Goal: Task Accomplishment & Management: Complete application form

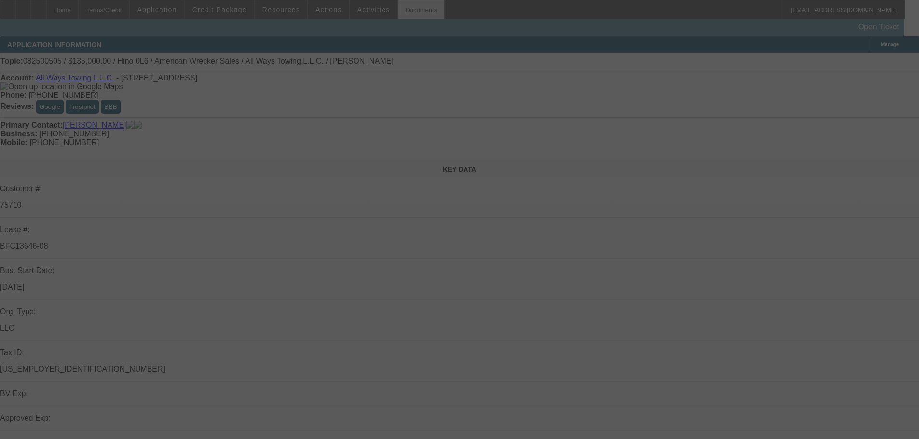
select select "0"
select select "2"
select select "0"
select select "6"
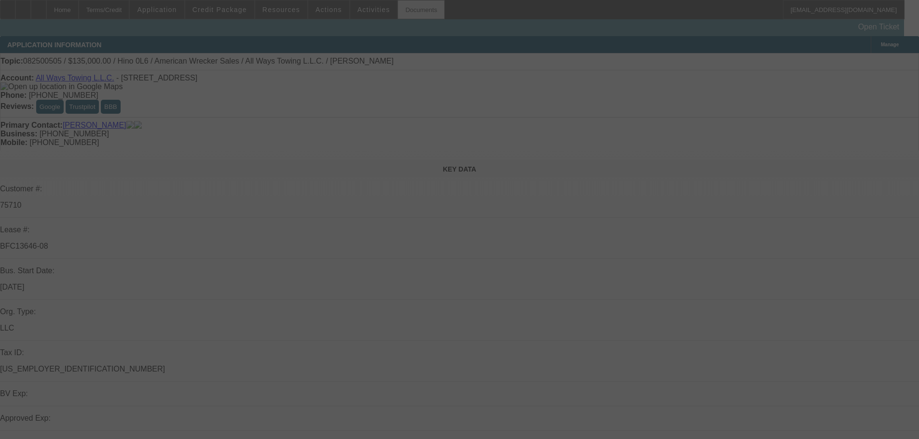
select select "0"
select select "2"
select select "0"
select select "6"
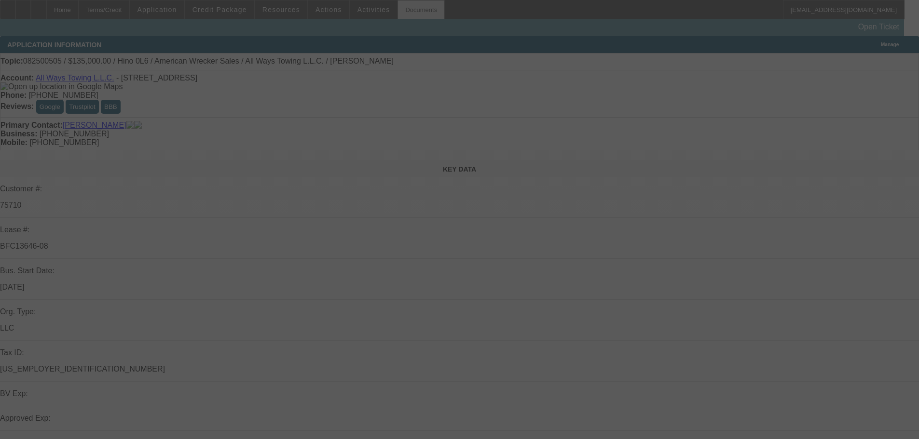
select select "0"
select select "2"
select select "0"
select select "6"
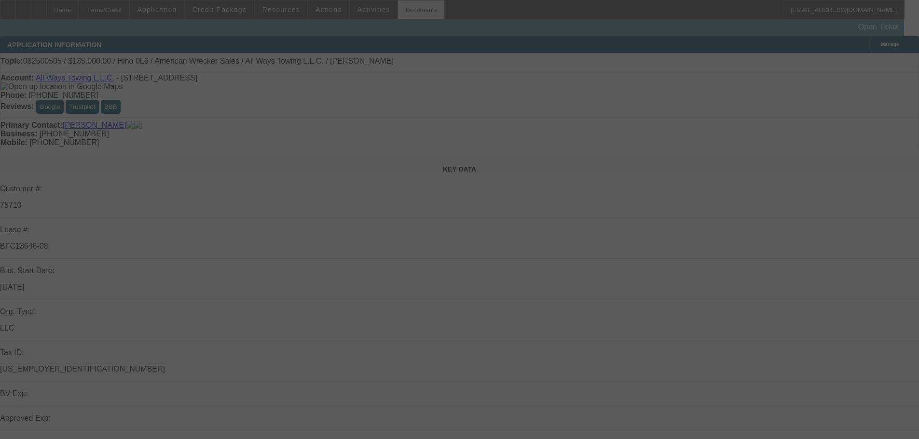
select select "0"
select select "2"
select select "0"
select select "6"
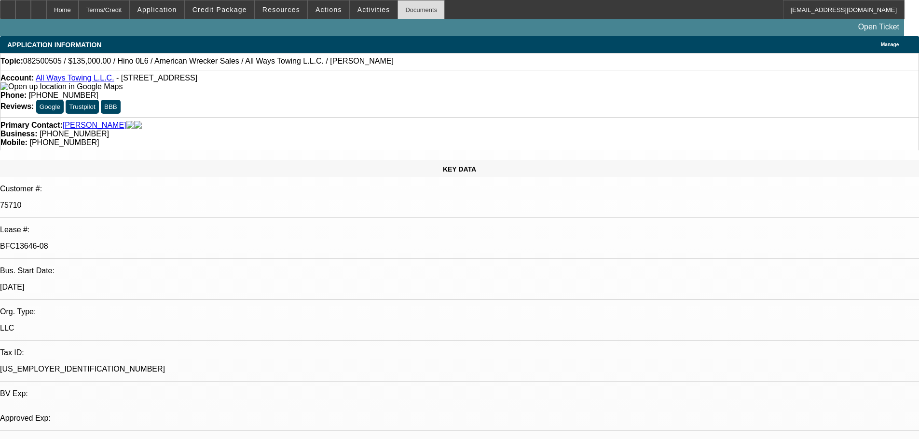
click at [407, 9] on div "Documents" at bounding box center [420, 9] width 47 height 19
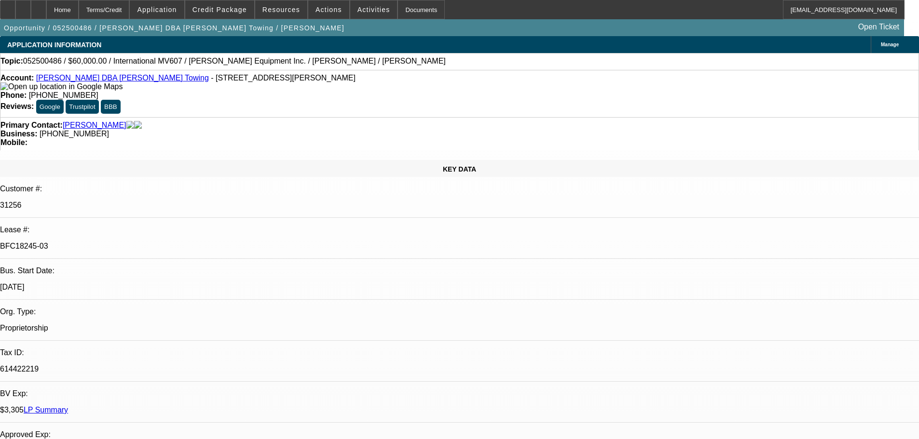
select select "0"
select select "2"
select select "0.1"
select select "4"
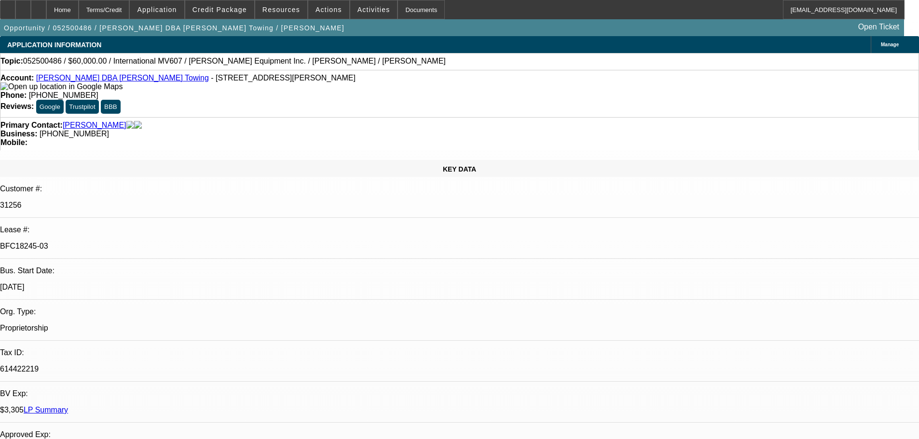
select select "0"
select select "2"
select select "0.1"
select select "4"
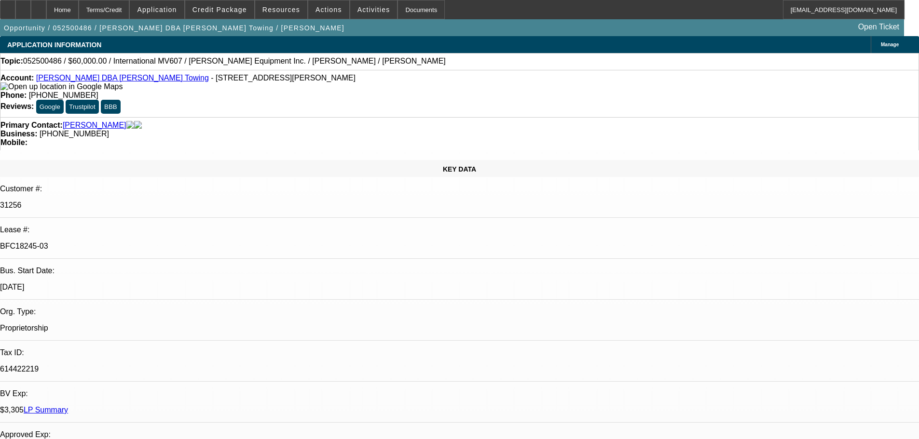
select select "0"
select select "2"
select select "0.1"
select select "4"
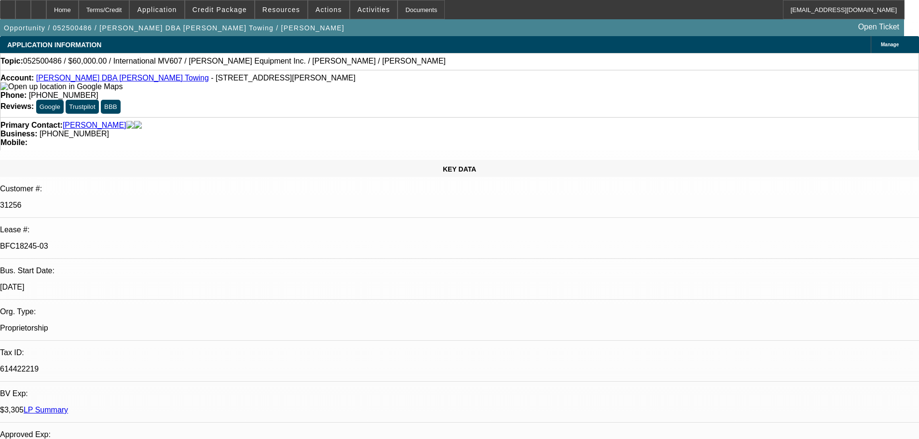
select select "0"
select select "3"
select select "0.1"
select select "4"
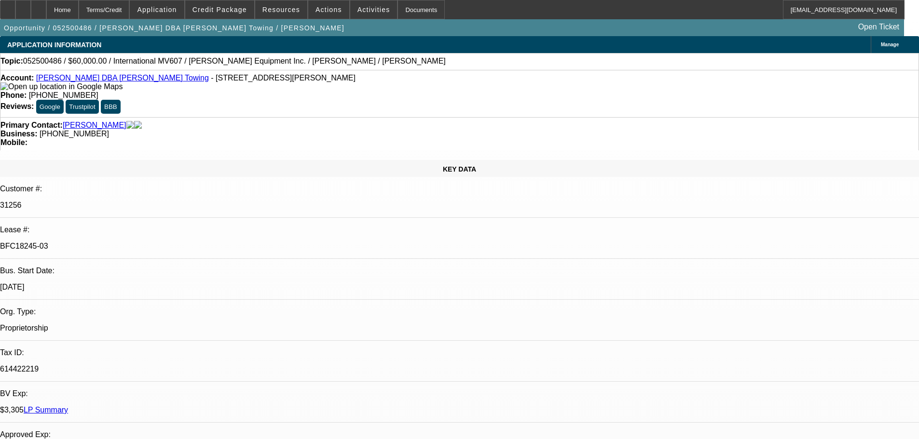
click at [399, 18] on div "Documents" at bounding box center [420, 9] width 47 height 19
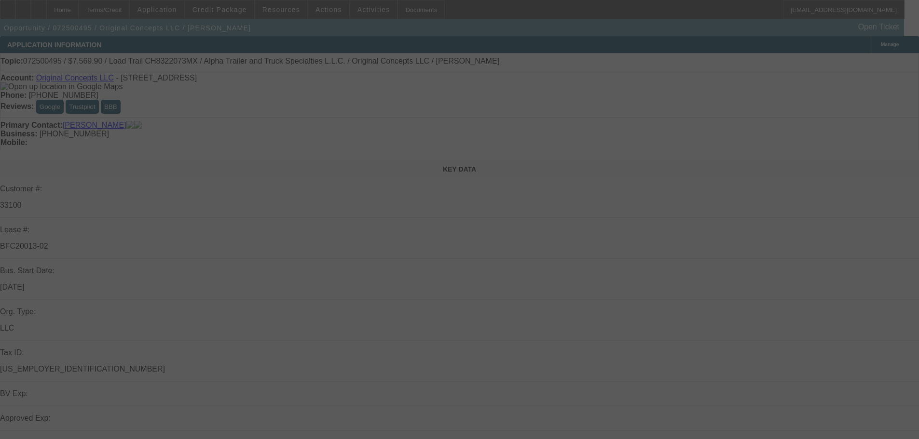
click at [395, 8] on div at bounding box center [459, 219] width 919 height 439
click at [414, 98] on div at bounding box center [459, 219] width 919 height 439
click at [415, 93] on div at bounding box center [459, 219] width 919 height 439
drag, startPoint x: 415, startPoint y: 93, endPoint x: 409, endPoint y: 82, distance: 12.5
click at [416, 93] on div at bounding box center [459, 219] width 919 height 439
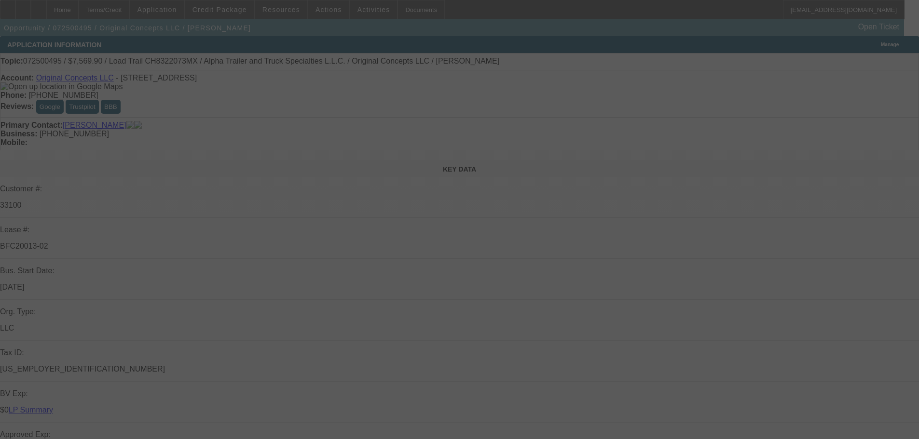
select select "0"
select select "2"
select select "0"
select select "6"
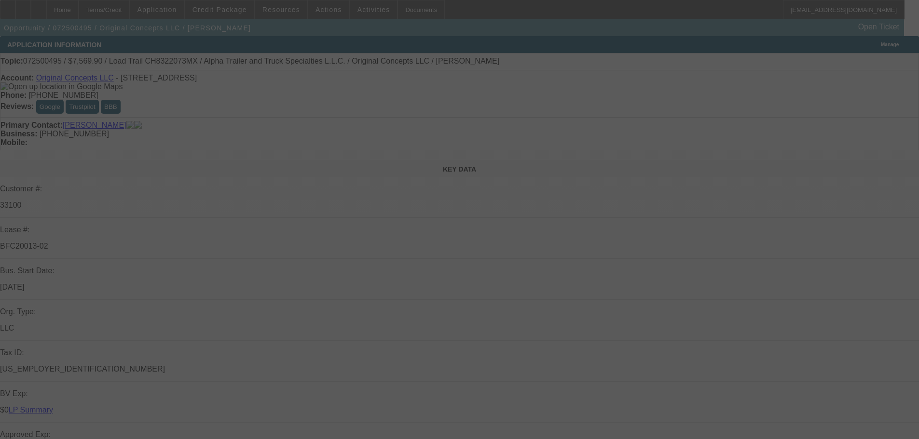
select select "0"
select select "2"
select select "0"
select select "6"
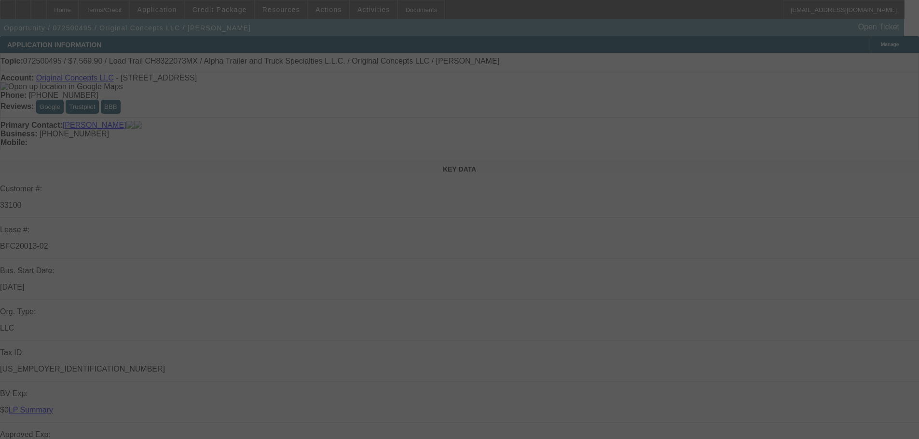
select select "0"
select select "2"
select select "0"
select select "6"
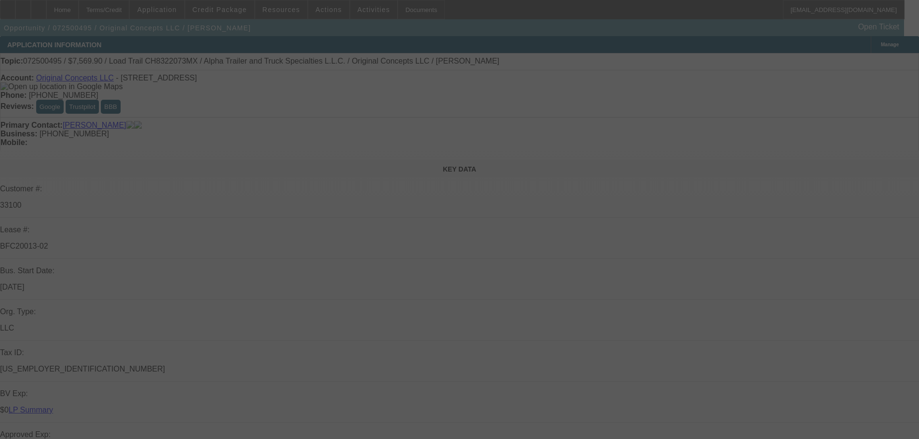
select select "0"
select select "2"
select select "0"
select select "6"
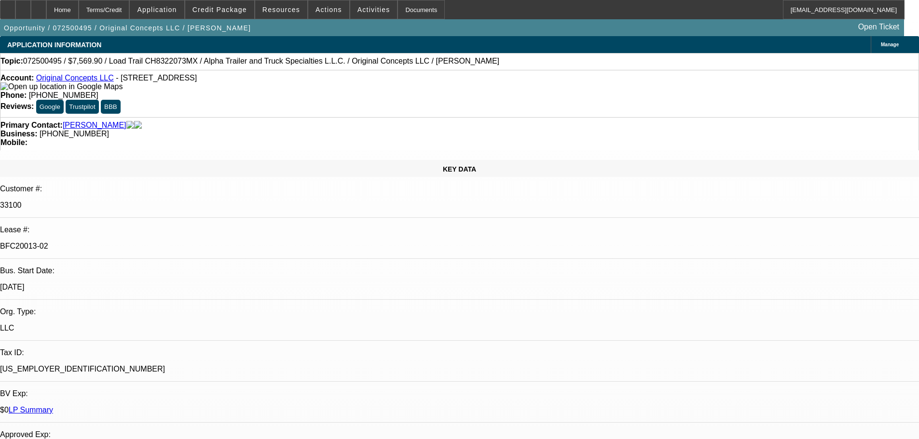
click at [427, 14] on div "Home Terms/Credit Application Credit Package Resources Actions Activities Docum…" at bounding box center [452, 9] width 904 height 19
click at [415, 10] on div "Documents" at bounding box center [420, 9] width 47 height 19
